Goal: Find specific page/section: Find specific page/section

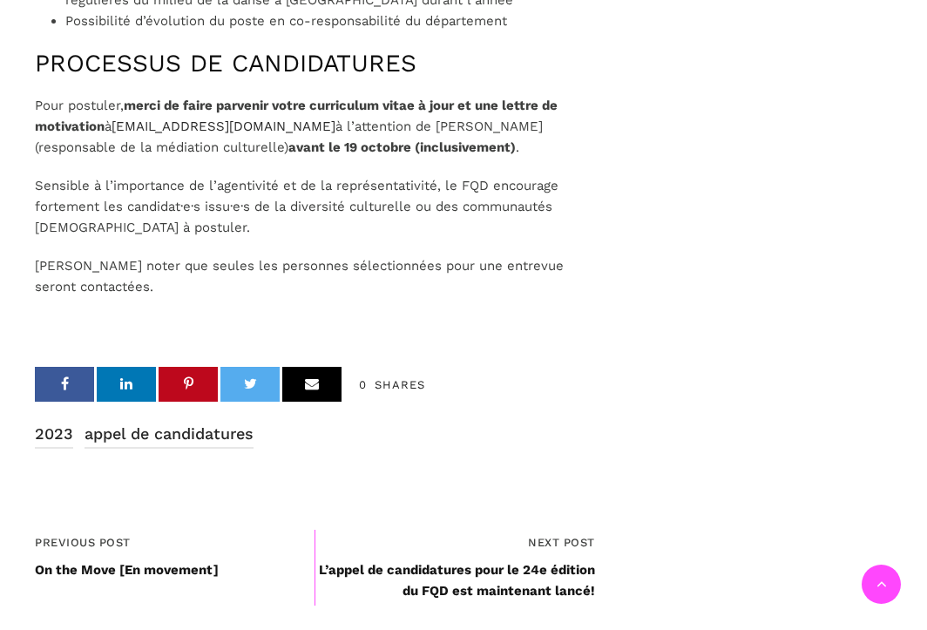
scroll to position [2353, 0]
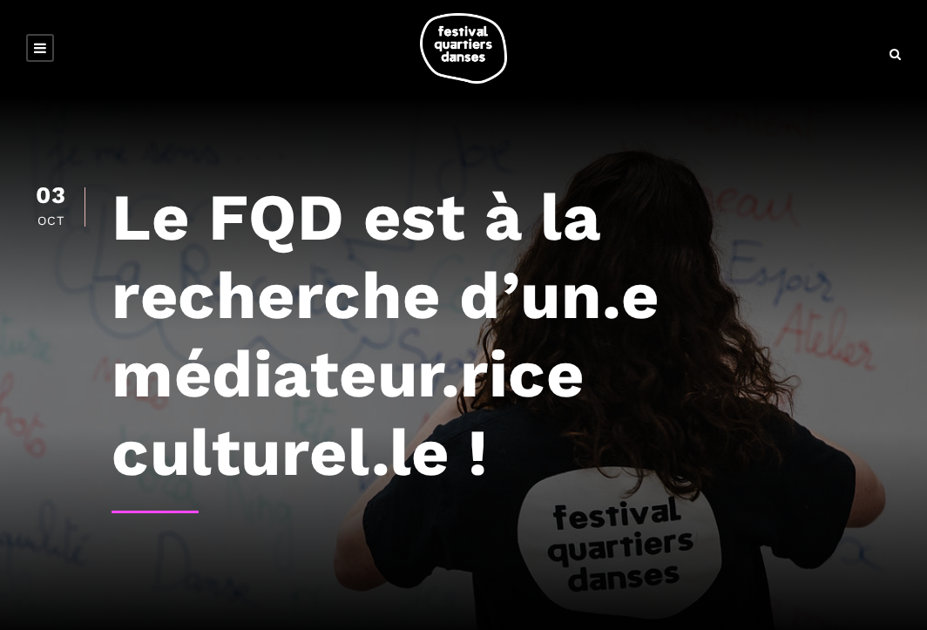
click at [38, 36] on link at bounding box center [40, 48] width 28 height 28
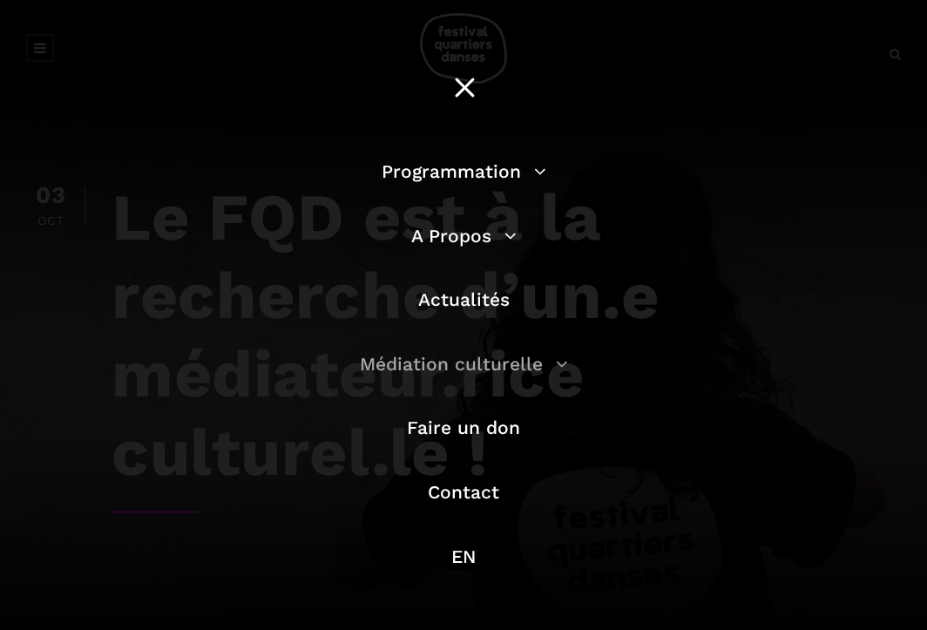
click at [473, 371] on link "Médiation culturelle" at bounding box center [464, 364] width 208 height 22
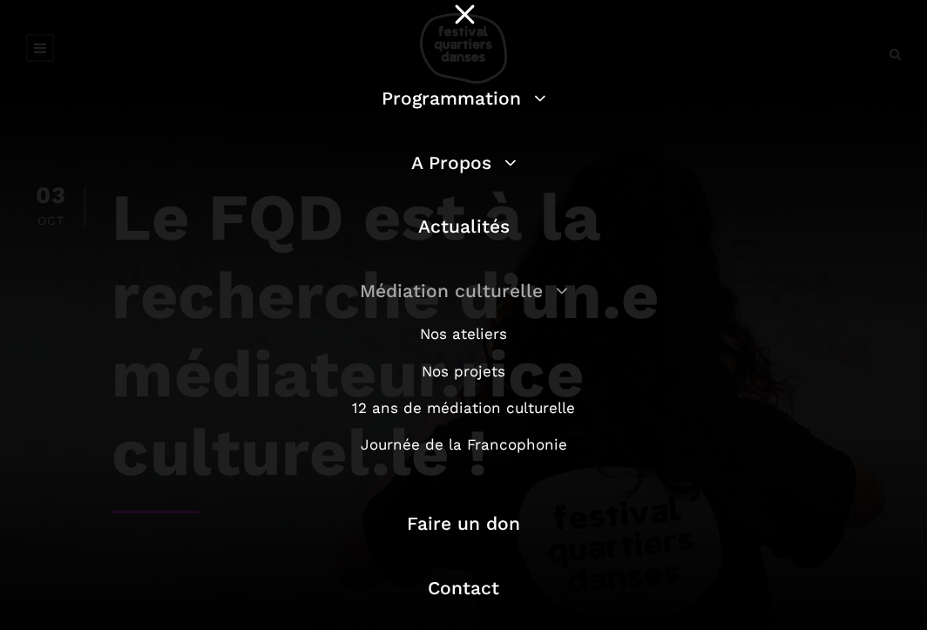
scroll to position [87, 0]
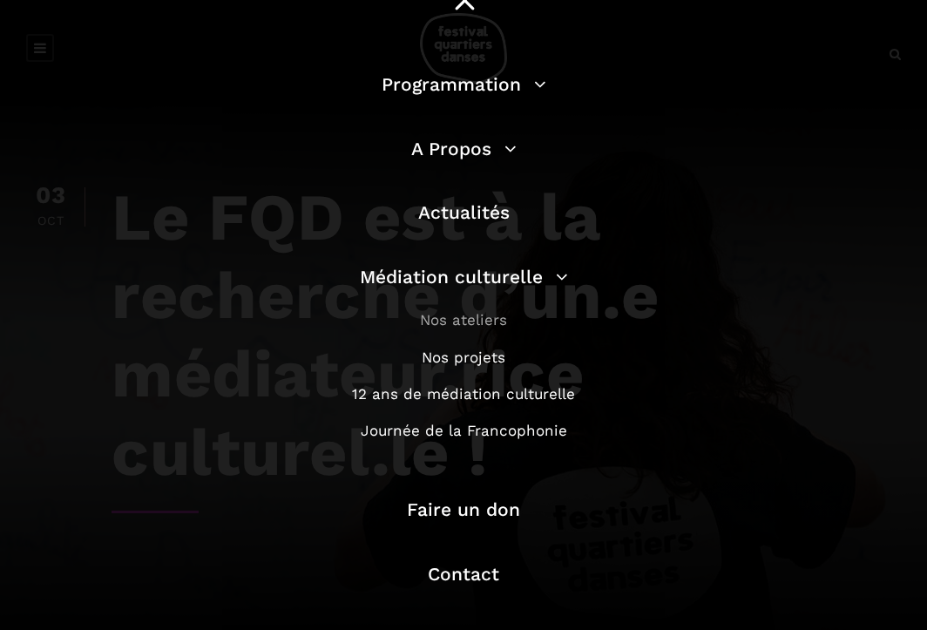
click at [470, 323] on link "Nos ateliers" at bounding box center [463, 319] width 87 height 17
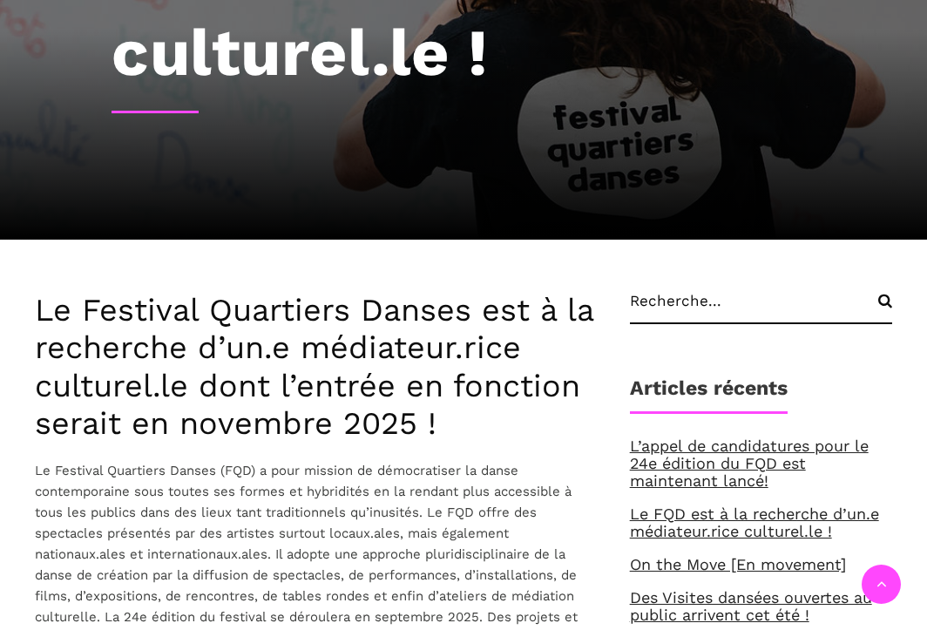
scroll to position [436, 0]
